Goal: Transaction & Acquisition: Purchase product/service

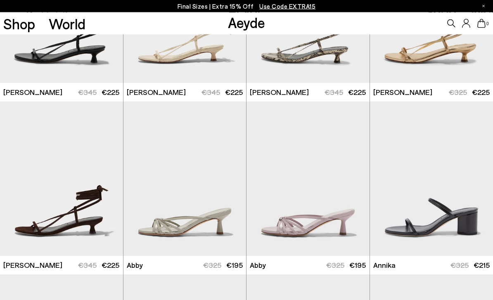
scroll to position [66, 0]
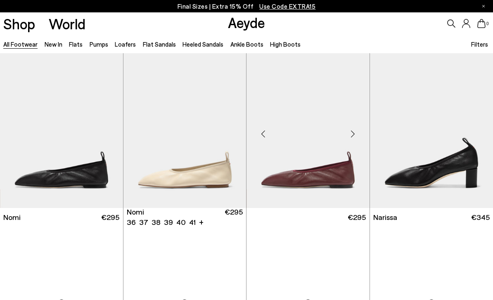
scroll to position [34, 0]
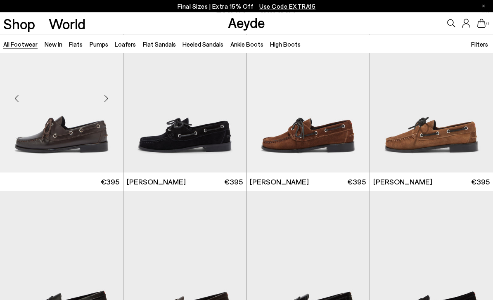
scroll to position [901, 0]
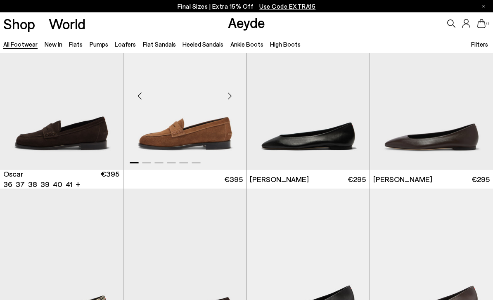
scroll to position [1275, 0]
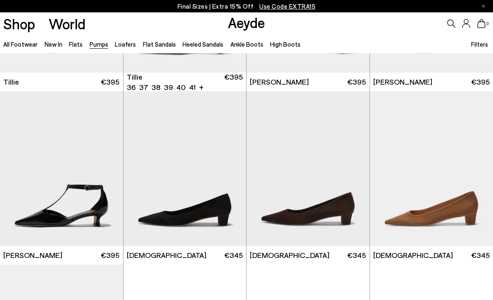
scroll to position [809, 0]
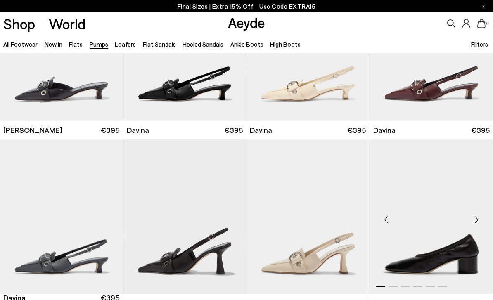
scroll to position [1293, 0]
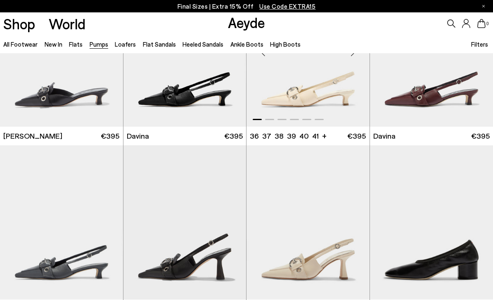
click at [305, 92] on img "1 / 6" at bounding box center [307, 49] width 123 height 154
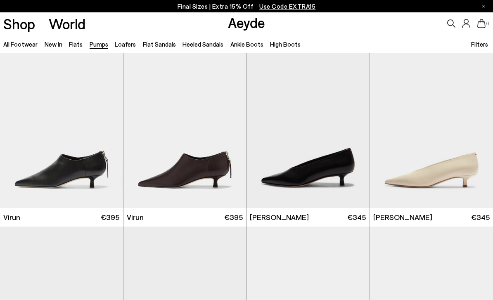
scroll to position [1319, 0]
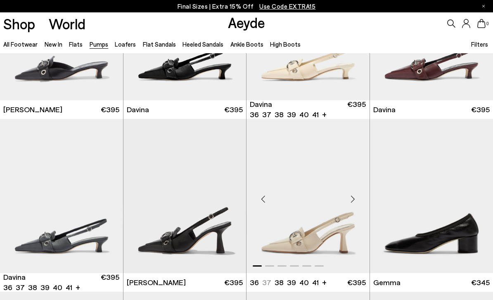
click at [330, 210] on img "1 / 6" at bounding box center [307, 196] width 123 height 154
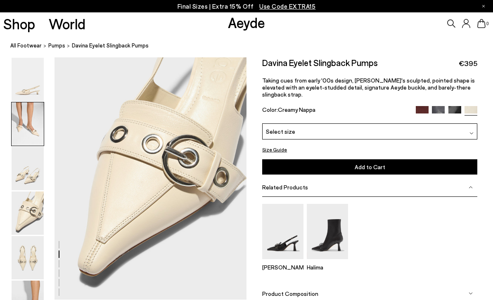
click at [19, 134] on img at bounding box center [28, 123] width 32 height 43
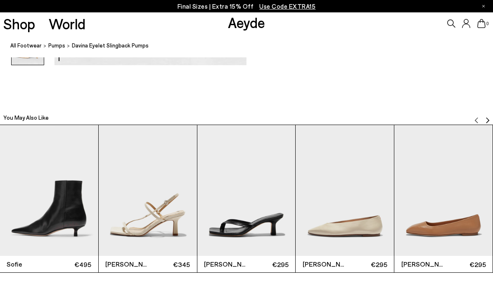
scroll to position [1536, 0]
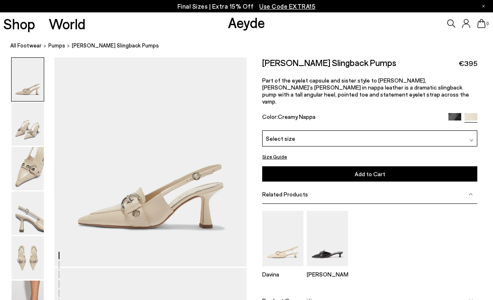
scroll to position [0, 0]
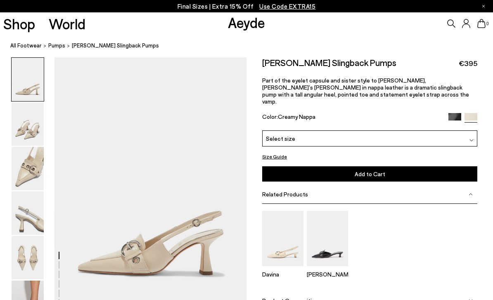
click at [338, 188] on div "Related Products" at bounding box center [369, 194] width 215 height 19
click at [460, 187] on div "Related Products" at bounding box center [369, 194] width 215 height 19
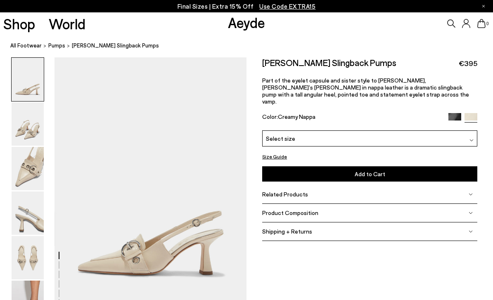
click at [303, 191] on div "Related Products" at bounding box center [369, 194] width 215 height 19
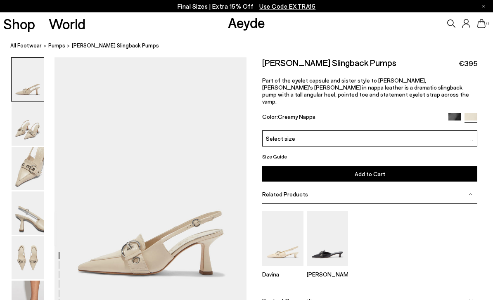
click at [302, 297] on span "Product Composition" at bounding box center [290, 300] width 56 height 7
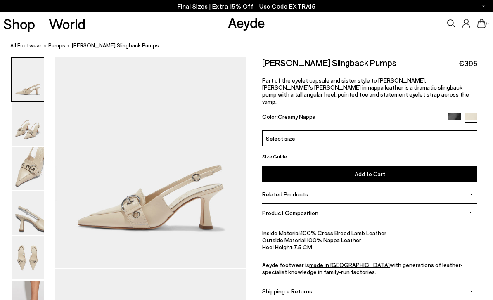
scroll to position [47, 0]
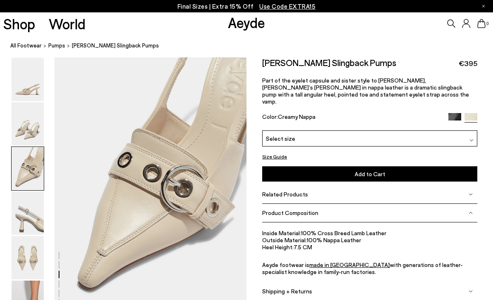
click at [25, 130] on img at bounding box center [28, 123] width 32 height 43
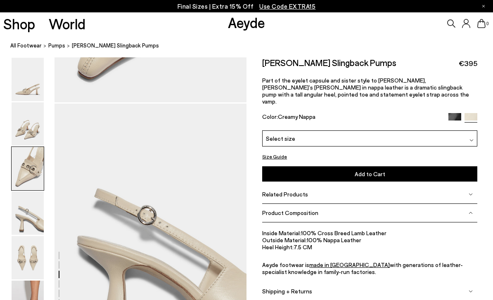
scroll to position [772, 0]
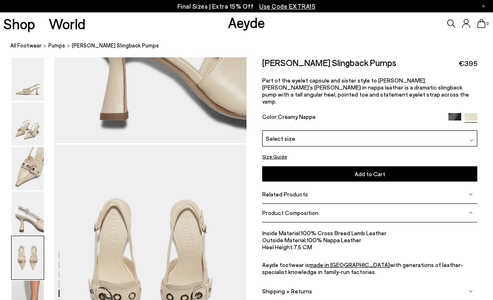
click at [28, 187] on img at bounding box center [28, 168] width 32 height 43
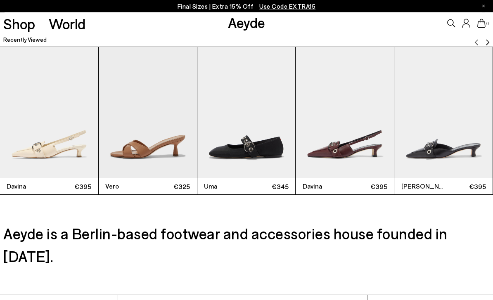
scroll to position [1820, 0]
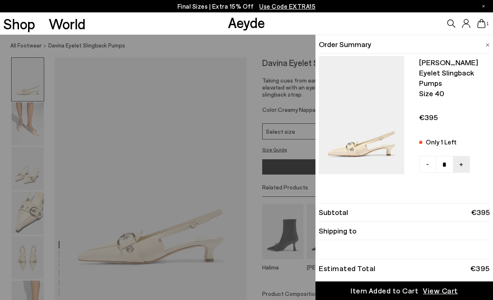
click at [428, 293] on span "View Cart" at bounding box center [440, 291] width 35 height 10
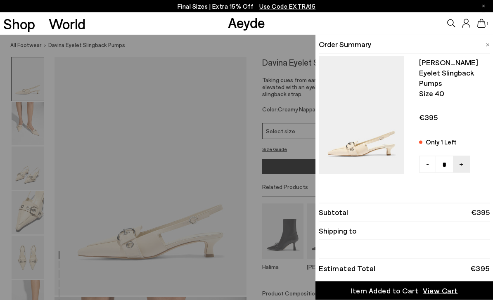
scroll to position [4, 0]
click at [444, 296] on span "View Cart" at bounding box center [440, 291] width 35 height 10
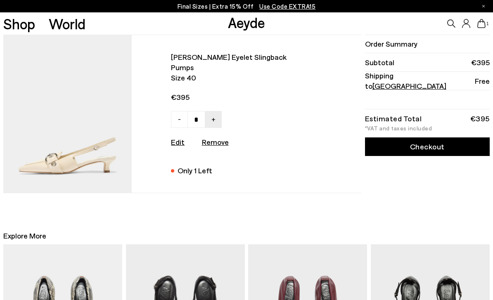
click at [418, 83] on span "[GEOGRAPHIC_DATA]" at bounding box center [409, 85] width 74 height 9
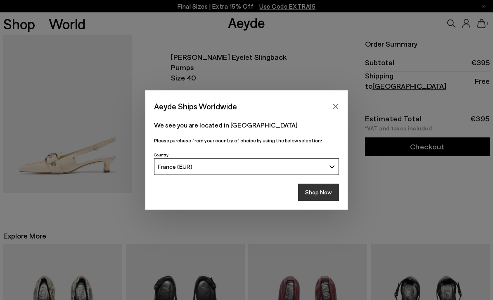
click at [324, 195] on button "Shop Now" at bounding box center [318, 192] width 41 height 17
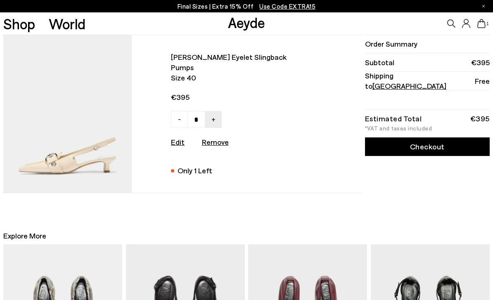
click at [380, 99] on li at bounding box center [427, 99] width 125 height 19
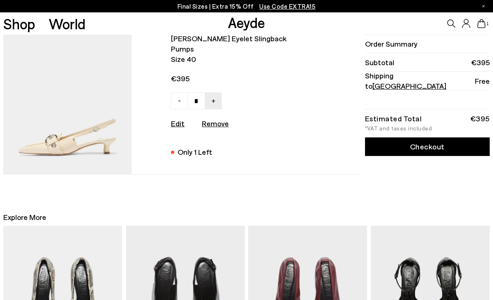
scroll to position [19, 0]
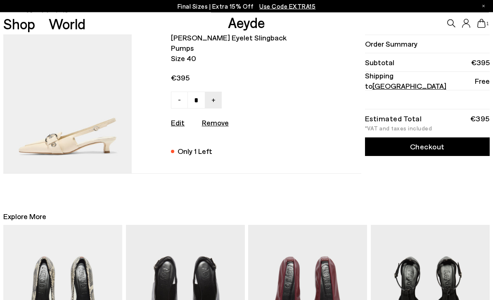
click at [406, 147] on link "Checkout" at bounding box center [427, 146] width 125 height 19
